Goal: Task Accomplishment & Management: Manage account settings

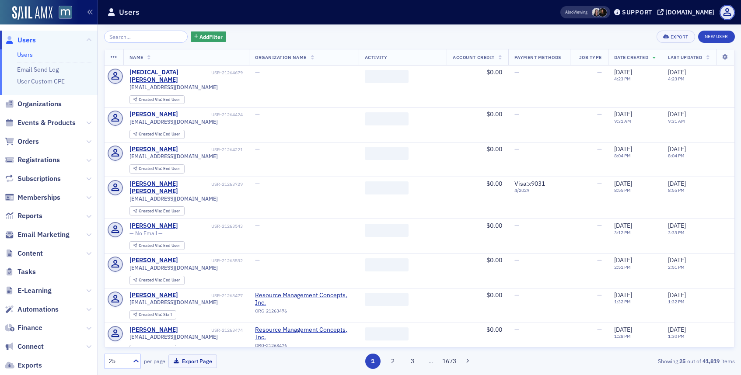
click at [142, 35] on input "search" at bounding box center [146, 37] width 84 height 12
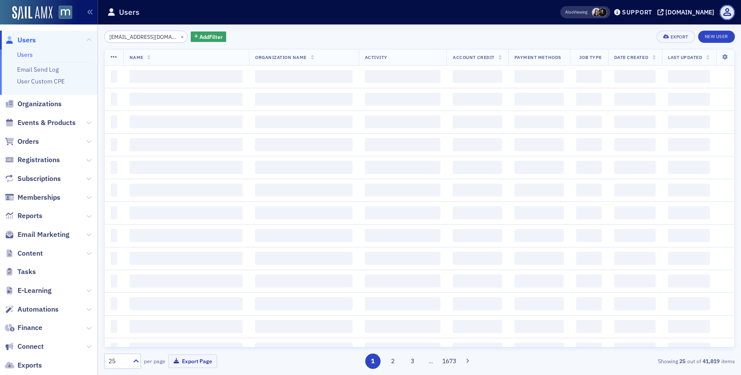
scroll to position [0, 10]
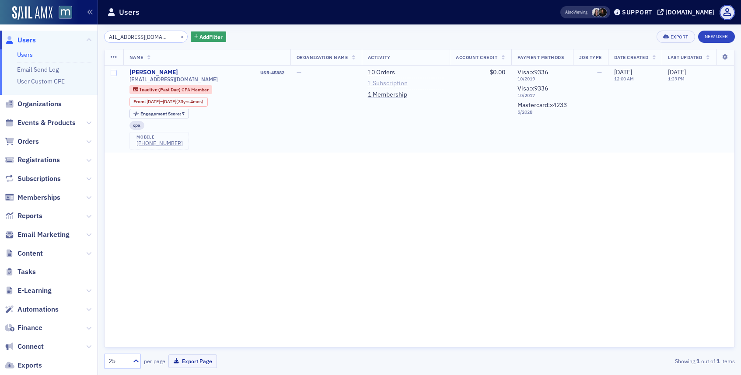
type input "[EMAIL_ADDRESS][DOMAIN_NAME]"
click at [377, 82] on link "1 Subscription" at bounding box center [388, 84] width 40 height 8
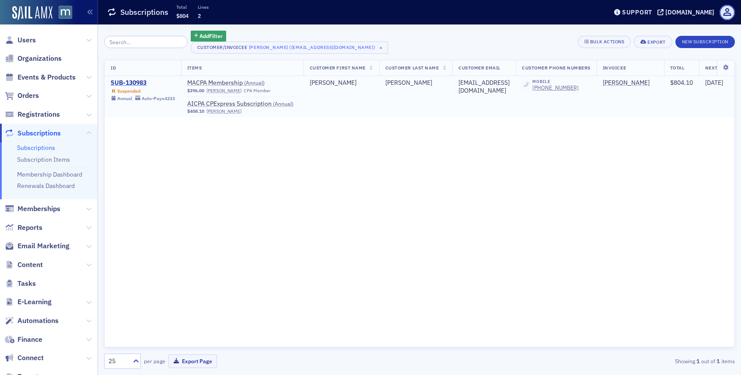
click at [135, 84] on div "SUB-130983" at bounding box center [143, 83] width 64 height 8
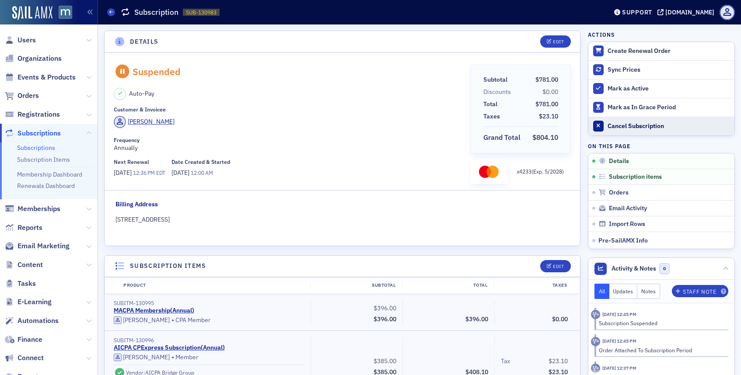
click at [616, 127] on div "Cancel Subscription" at bounding box center [668, 126] width 122 height 8
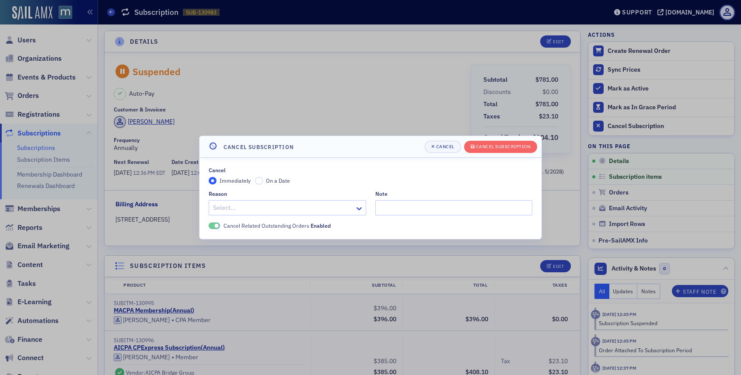
click at [341, 203] on div "Select…" at bounding box center [287, 207] width 157 height 15
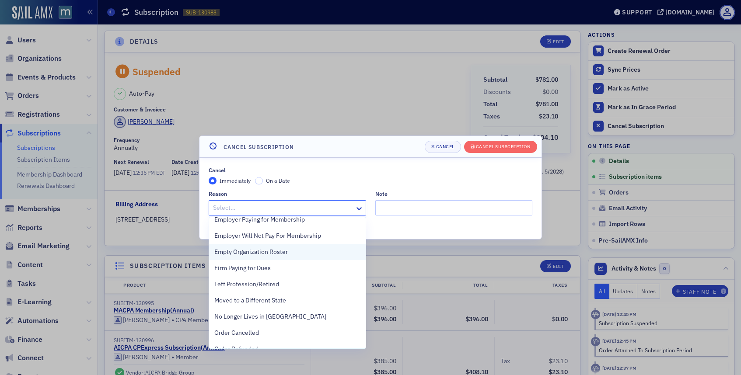
scroll to position [151, 0]
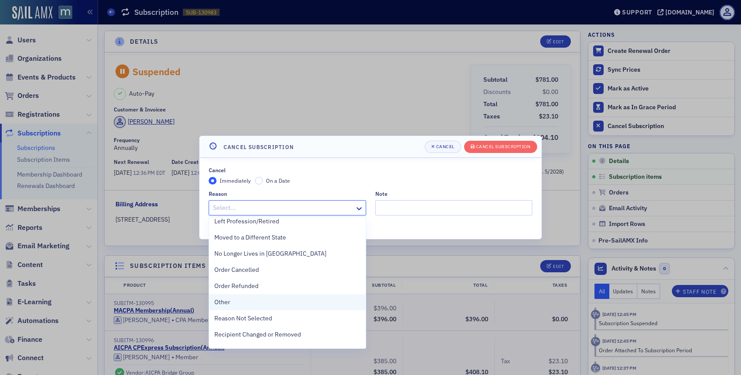
click at [237, 295] on div "Other" at bounding box center [287, 302] width 157 height 16
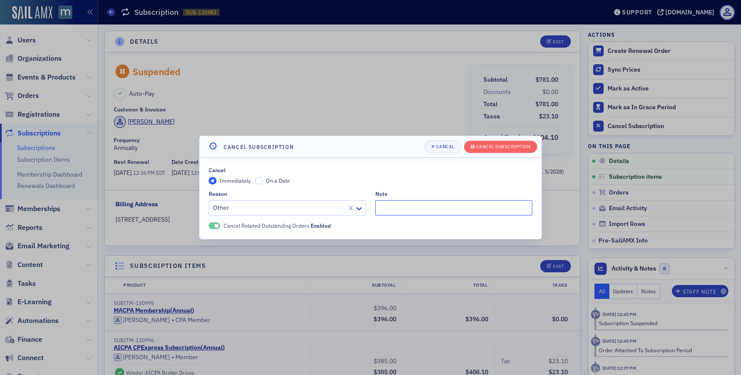
click at [397, 211] on input "Note" at bounding box center [453, 207] width 157 height 15
paste input "I had requested that my membership be cancelled. What do I need to do in order …"
type input ""I had requested that my membership be cancelled. What do I need to do in order…"
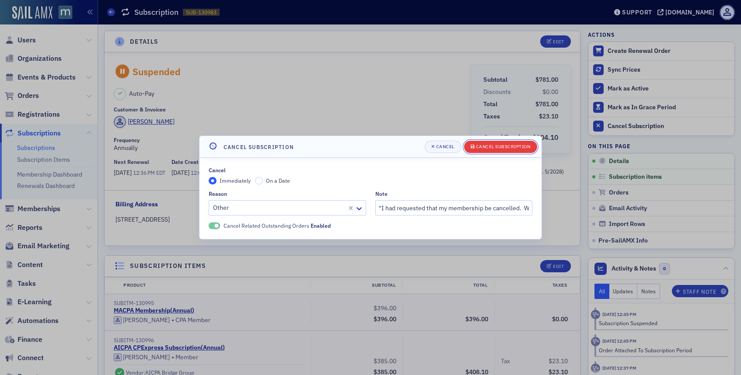
click at [484, 146] on div "Cancel Subscription" at bounding box center [503, 146] width 55 height 5
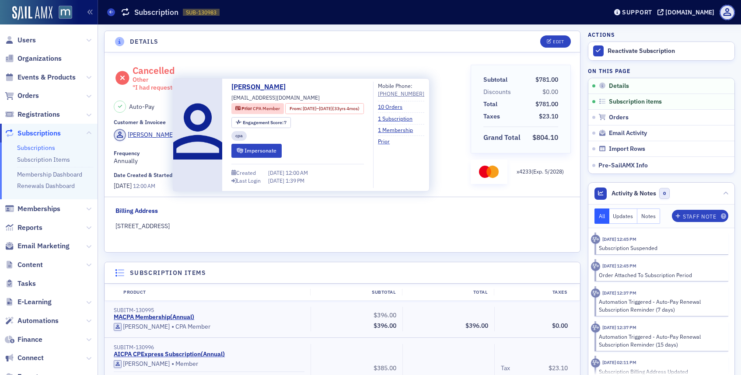
click at [258, 98] on span "[EMAIL_ADDRESS][DOMAIN_NAME]" at bounding box center [275, 98] width 88 height 8
copy div "[EMAIL_ADDRESS][DOMAIN_NAME]"
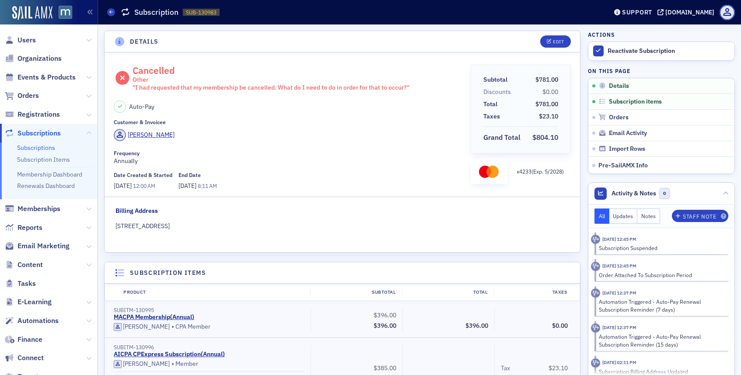
click at [351, 67] on div "Cancelled Other "I had requested that my membership be cancelled. What do I nee…" at bounding box center [270, 78] width 277 height 27
click at [559, 48] on header "Details Edit" at bounding box center [341, 41] width 475 height 21
click at [542, 42] on button "Edit" at bounding box center [555, 41] width 30 height 12
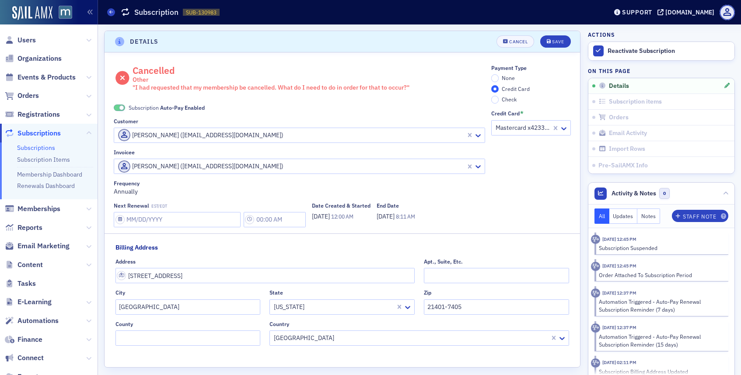
scroll to position [2, 0]
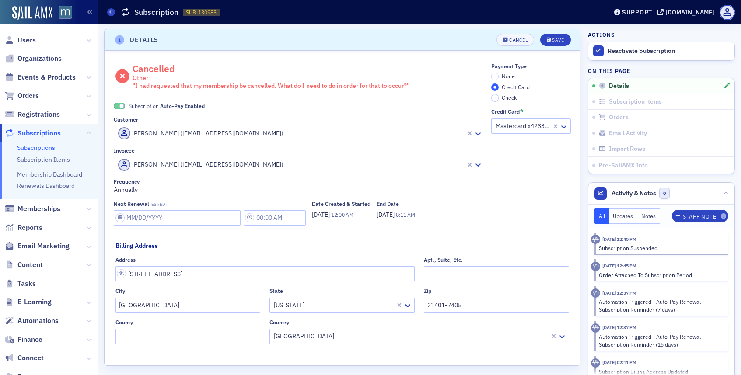
click at [118, 105] on span at bounding box center [119, 106] width 11 height 7
click at [496, 74] on input "None" at bounding box center [495, 77] width 8 height 8
click at [552, 40] on div "Save" at bounding box center [558, 40] width 12 height 5
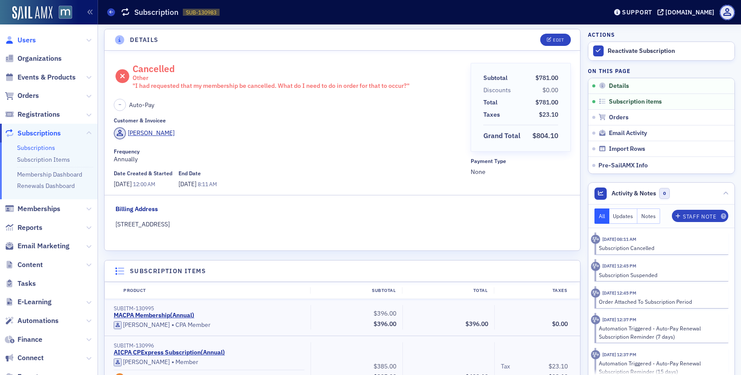
click at [30, 39] on span "Users" at bounding box center [26, 40] width 18 height 10
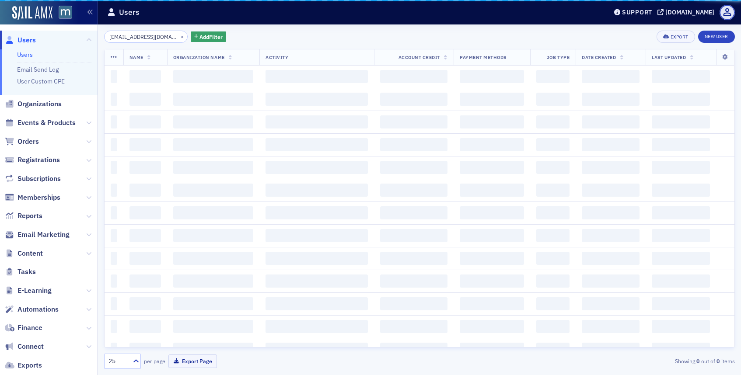
scroll to position [0, 10]
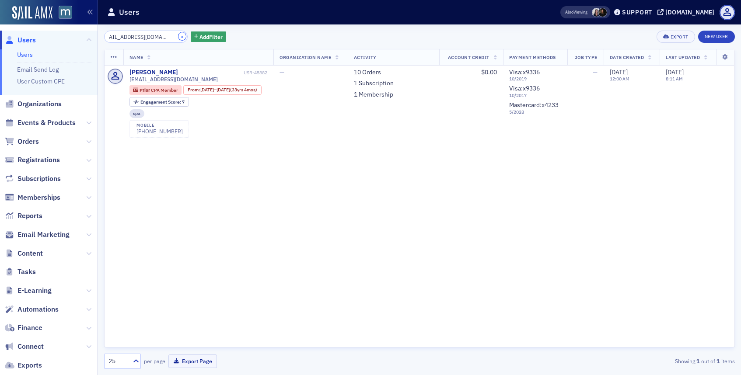
click at [178, 36] on button "×" at bounding box center [182, 36] width 8 height 8
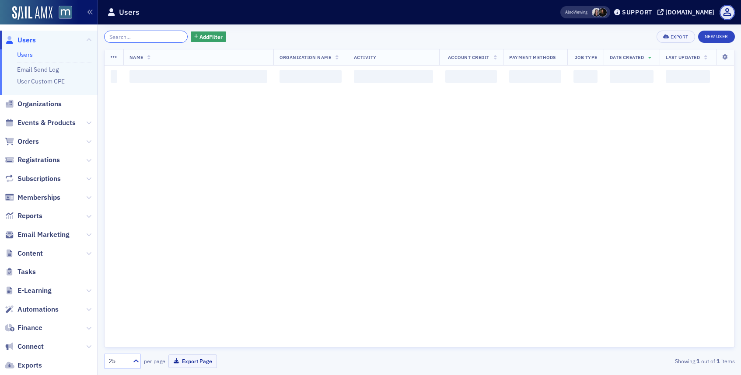
click at [160, 35] on input "search" at bounding box center [146, 37] width 84 height 12
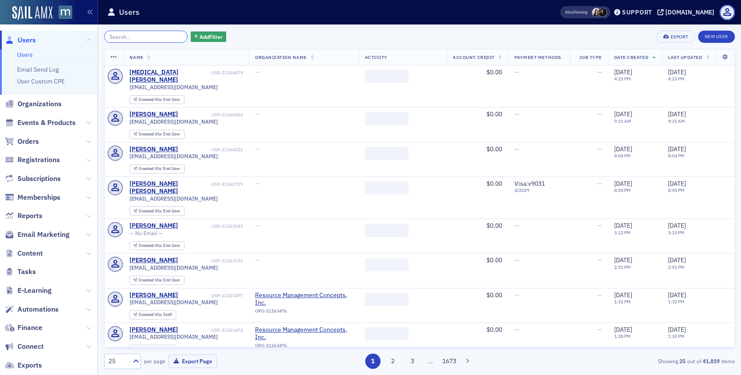
paste input "20893121"
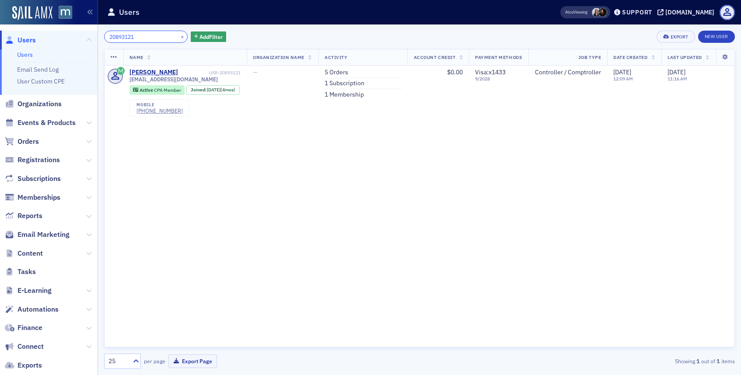
type input "20893121"
click at [178, 36] on button "×" at bounding box center [182, 36] width 8 height 8
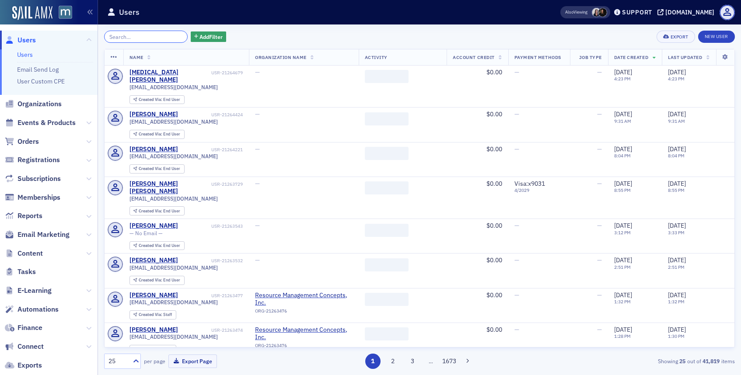
click at [167, 36] on input "search" at bounding box center [146, 37] width 84 height 12
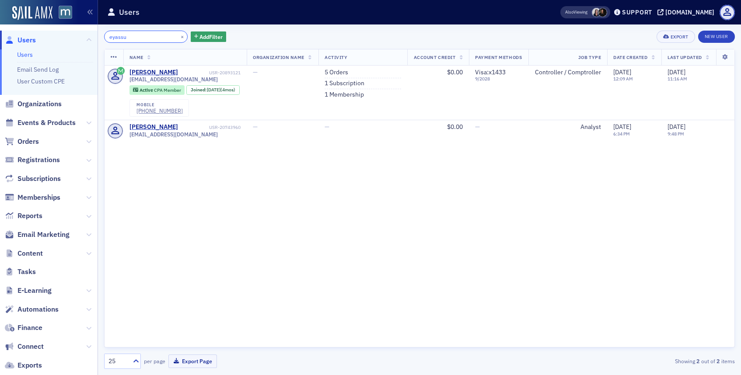
type input "eyassu"
